Goal: Check status: Verify the current state of an ongoing process or item

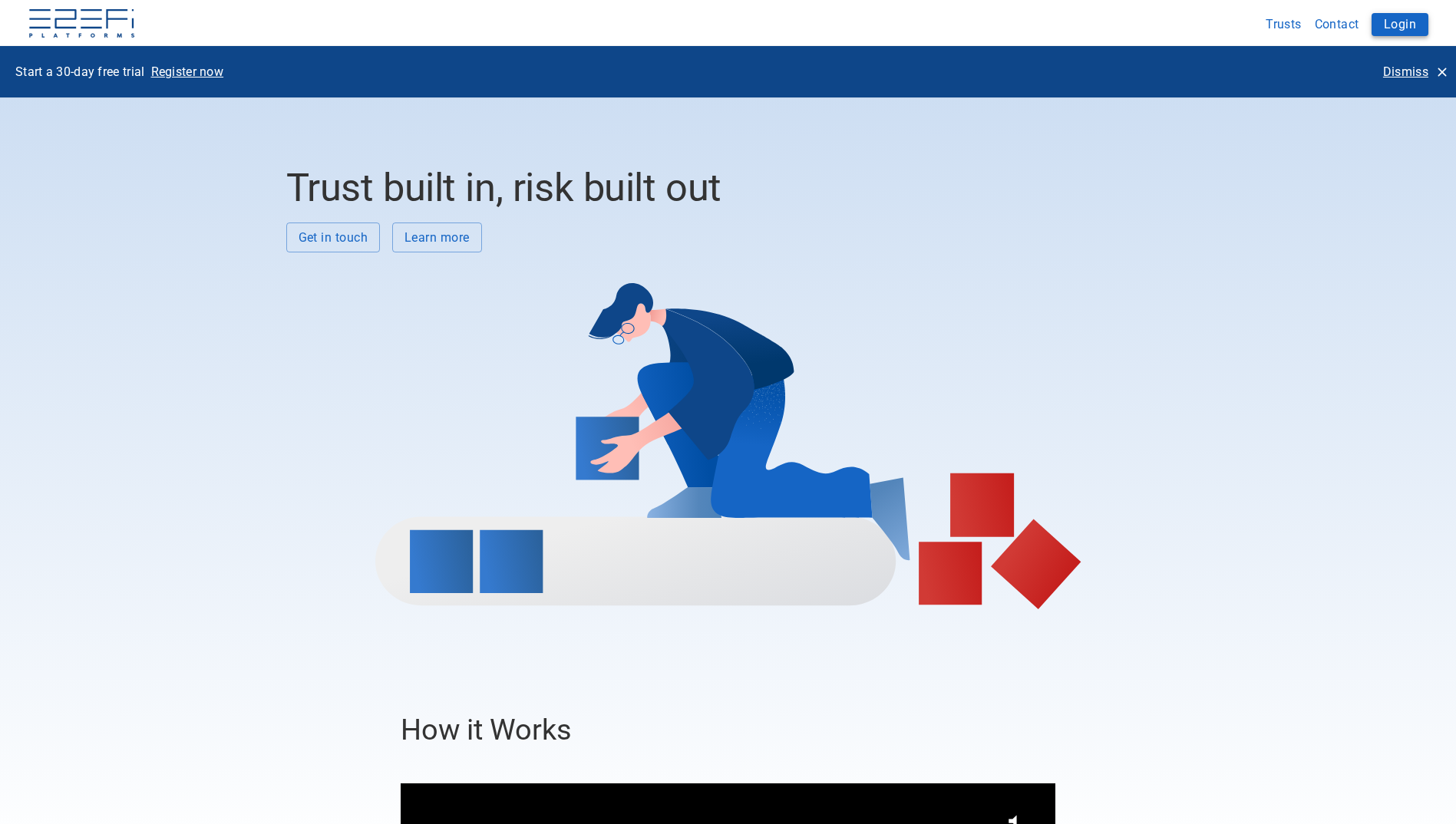
click at [1405, 23] on button "Login" at bounding box center [1400, 24] width 57 height 23
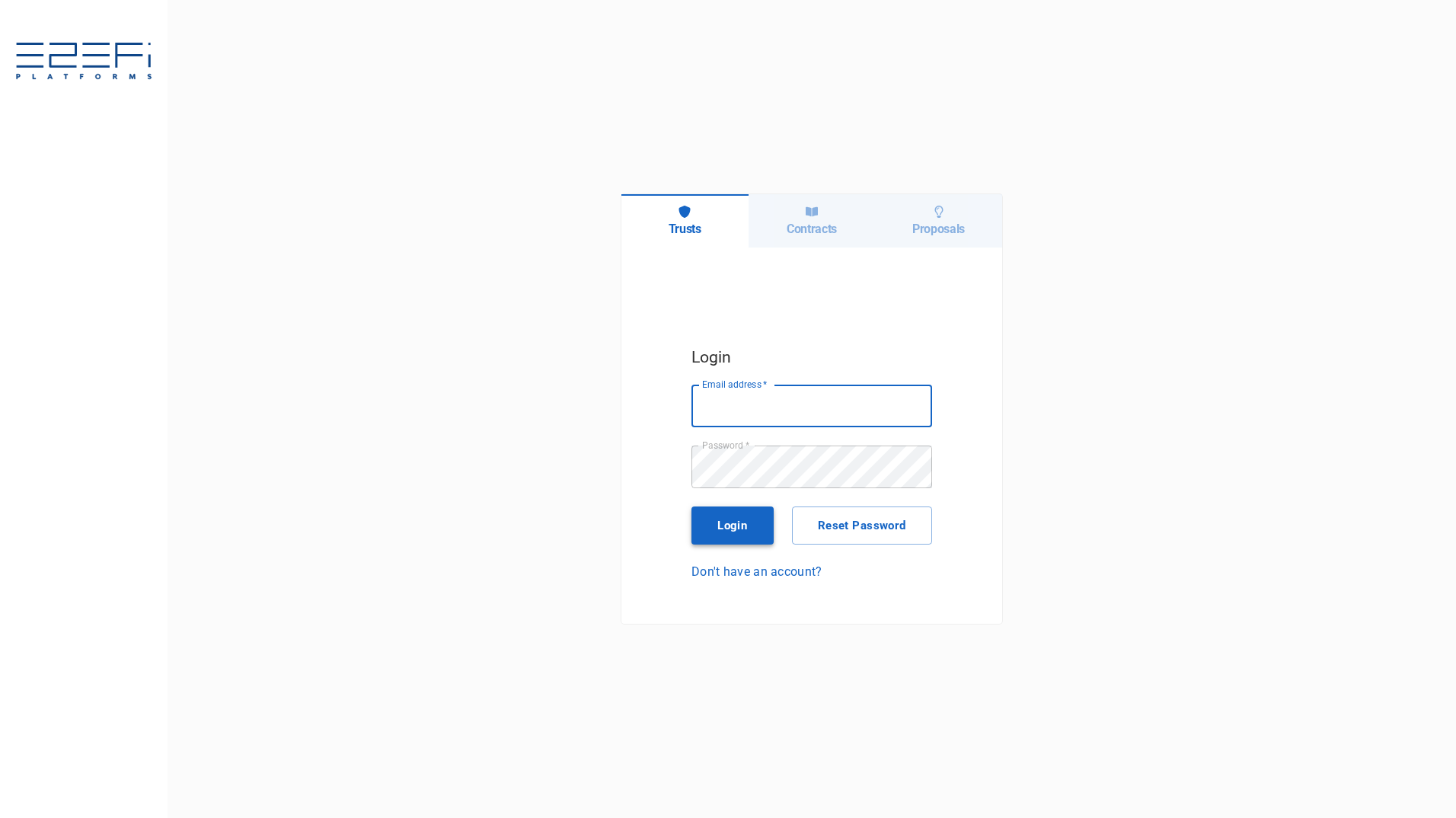
type input "maxine@fara.au"
click at [740, 526] on button "Login" at bounding box center [732, 526] width 82 height 38
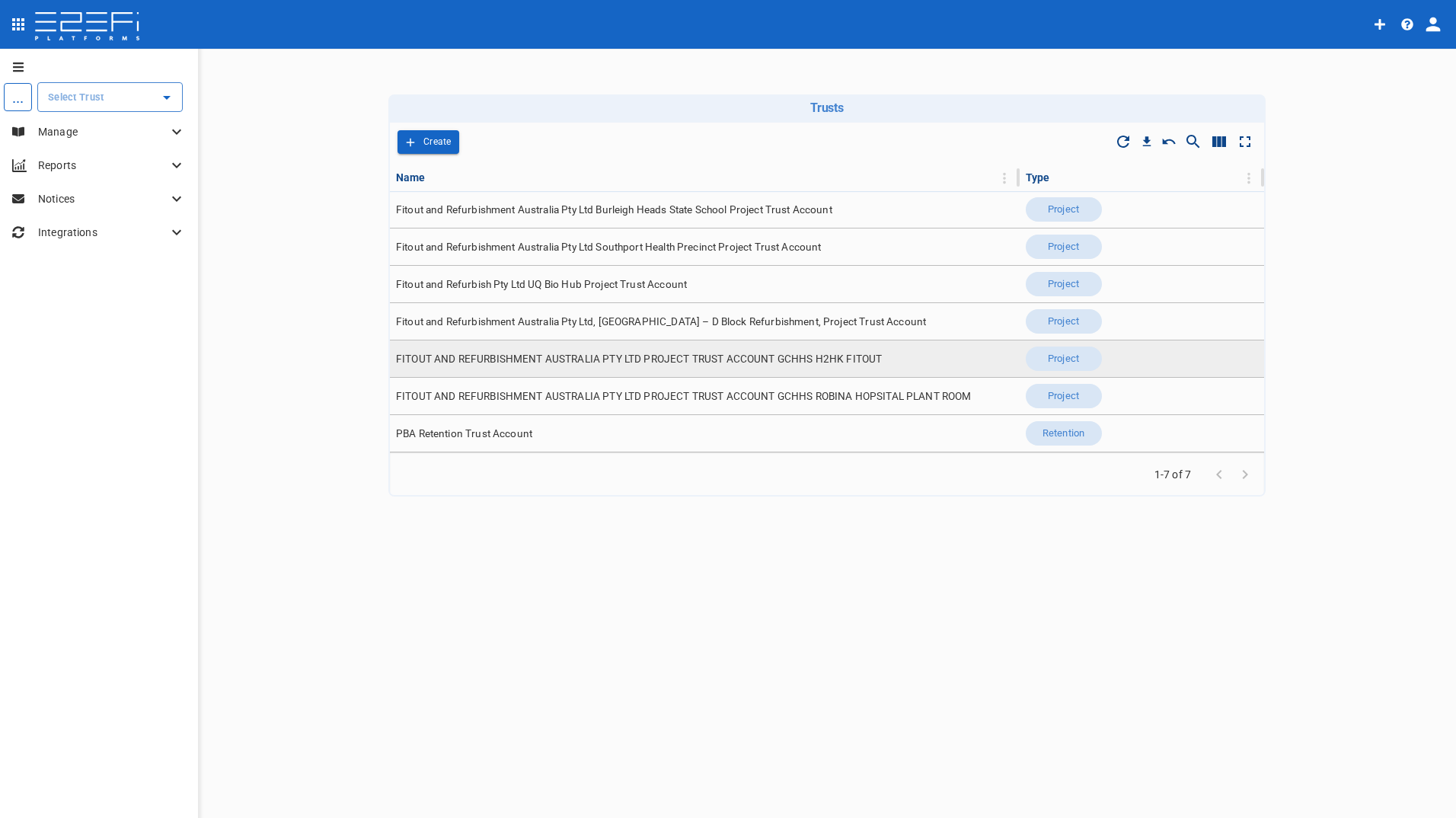
click at [625, 355] on span "FITOUT AND REFURBISHMENT AUSTRALIA PTY LTD PROJECT TRUST ACCOUNT GCHHS H2HK FIT…" at bounding box center [638, 359] width 485 height 15
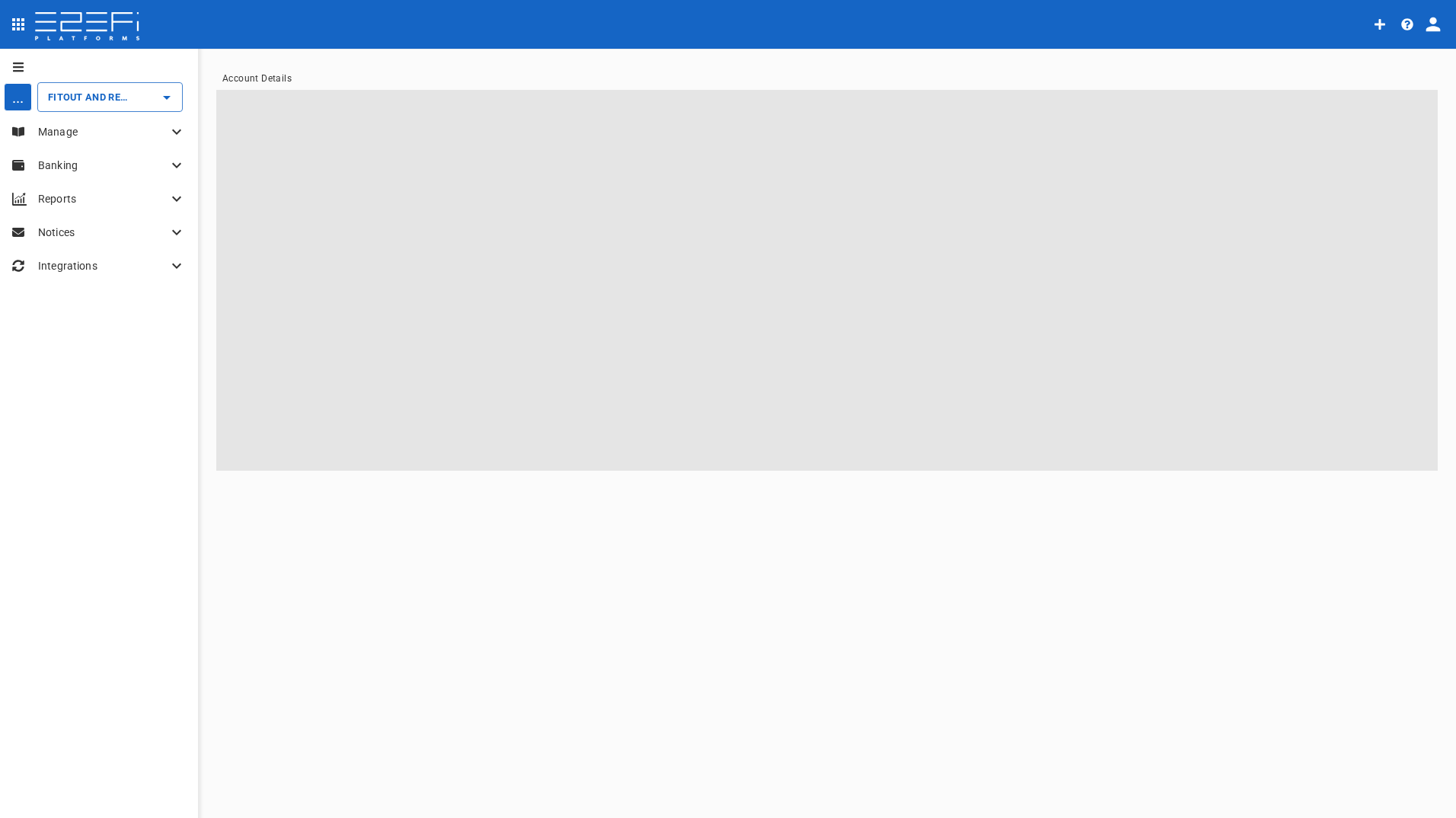
type input "FITOUT AND REFURBISHMENT AUSTRALIA PTY LTD PROJECT TRUST ACCOUNT GCHHS H2HK FIT…"
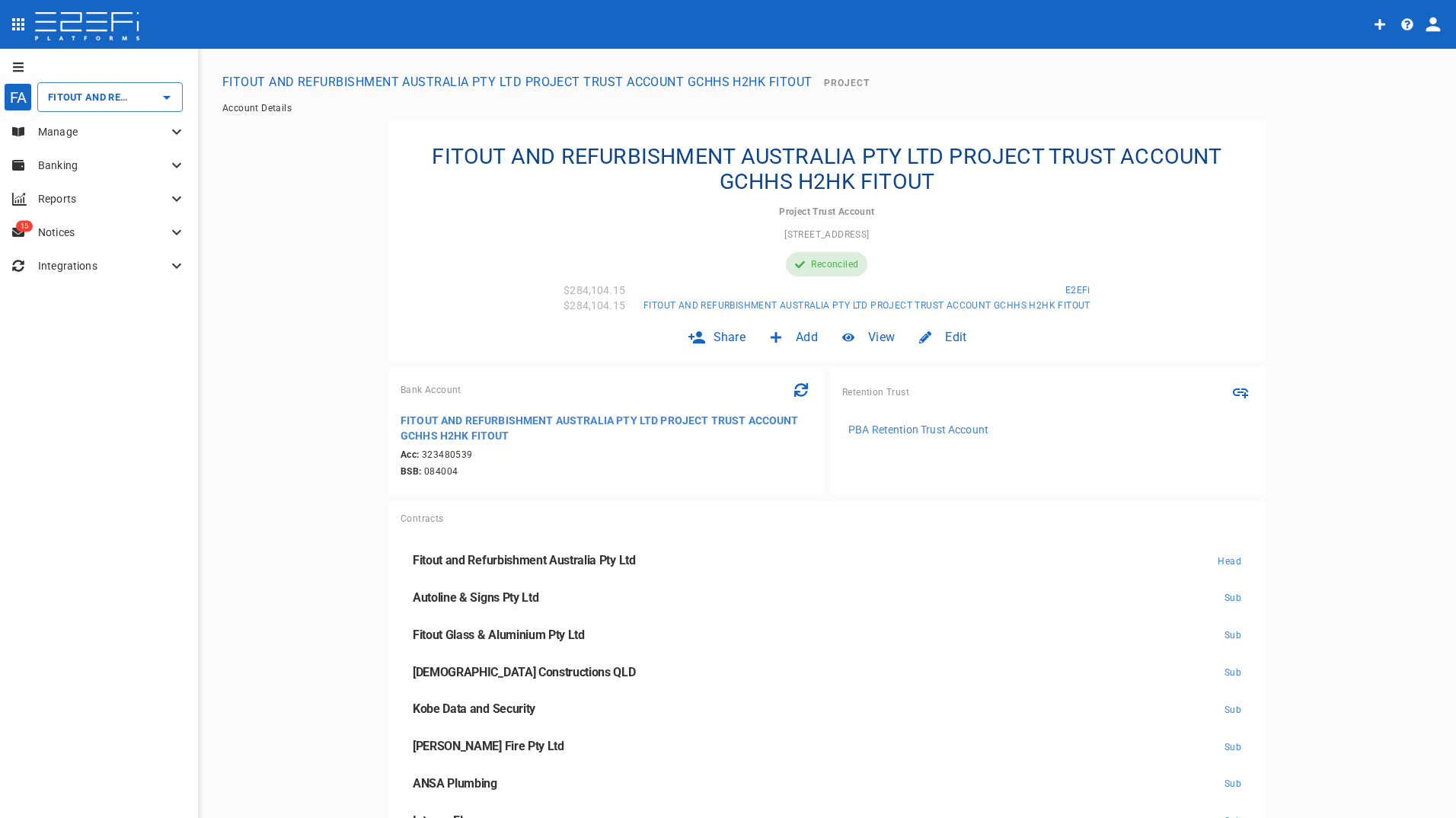
click at [63, 138] on p "Manage" at bounding box center [103, 132] width 129 height 15
click at [75, 228] on div "Claims" at bounding box center [109, 227] width 154 height 19
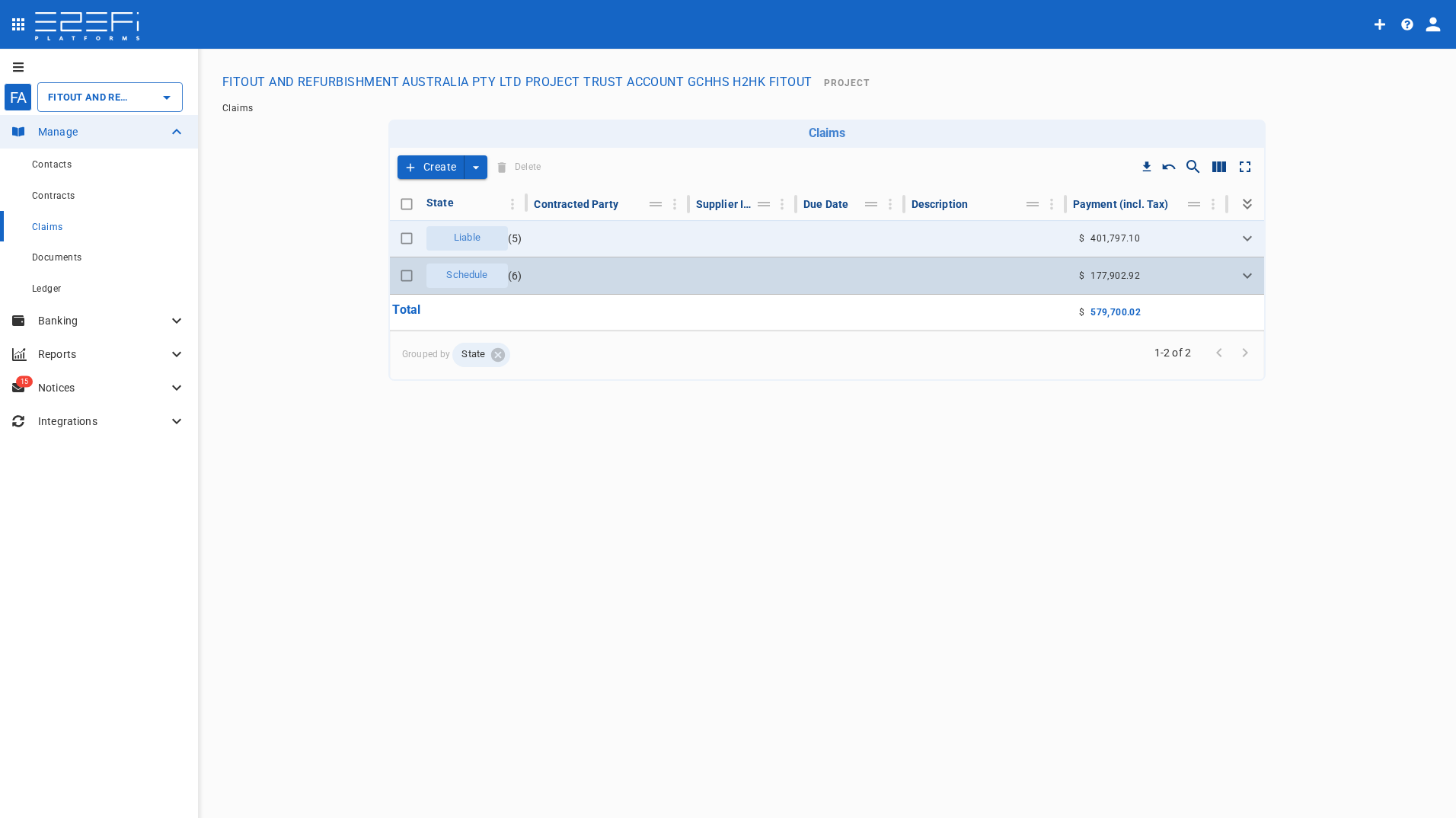
click at [463, 274] on span "Schedule" at bounding box center [467, 275] width 60 height 15
